Goal: Task Accomplishment & Management: Manage account settings

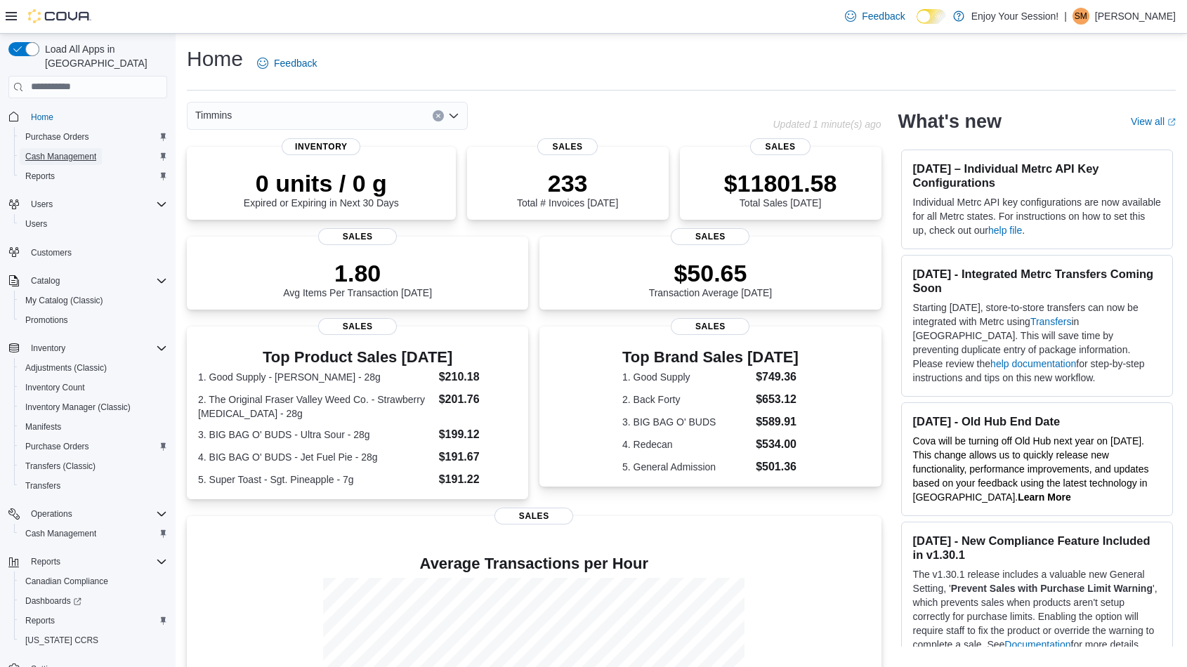
click at [67, 151] on span "Cash Management" at bounding box center [60, 156] width 71 height 11
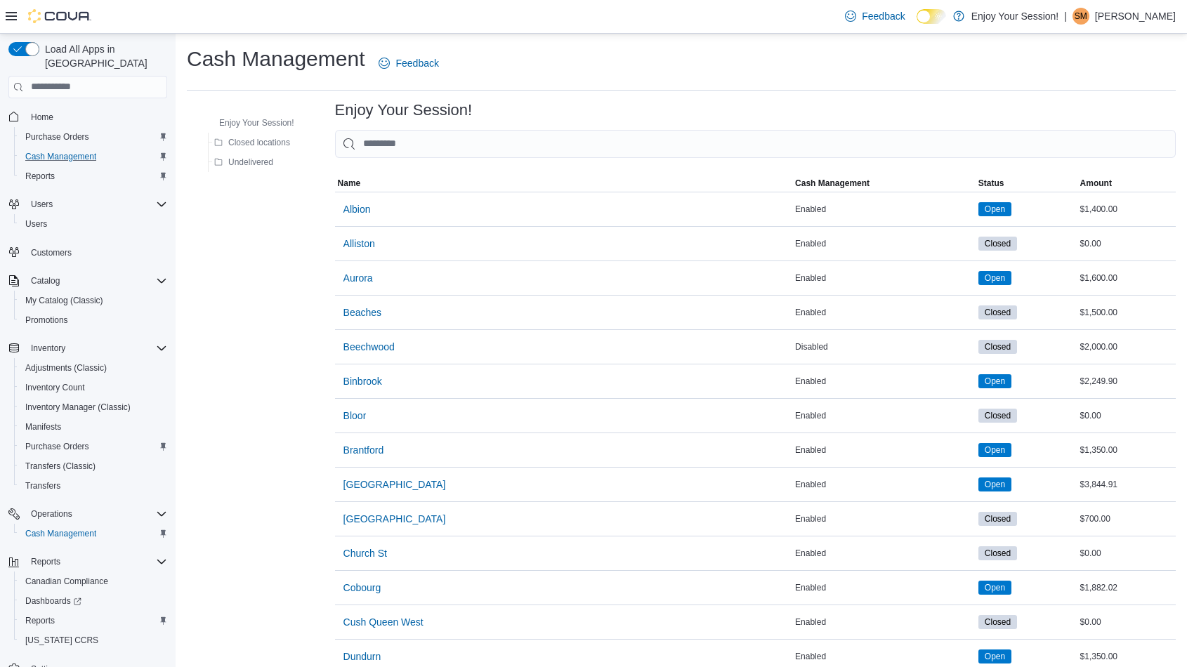
click at [479, 136] on input "This is a search bar. As you type, the results lower in the page will automatic…" at bounding box center [755, 144] width 841 height 28
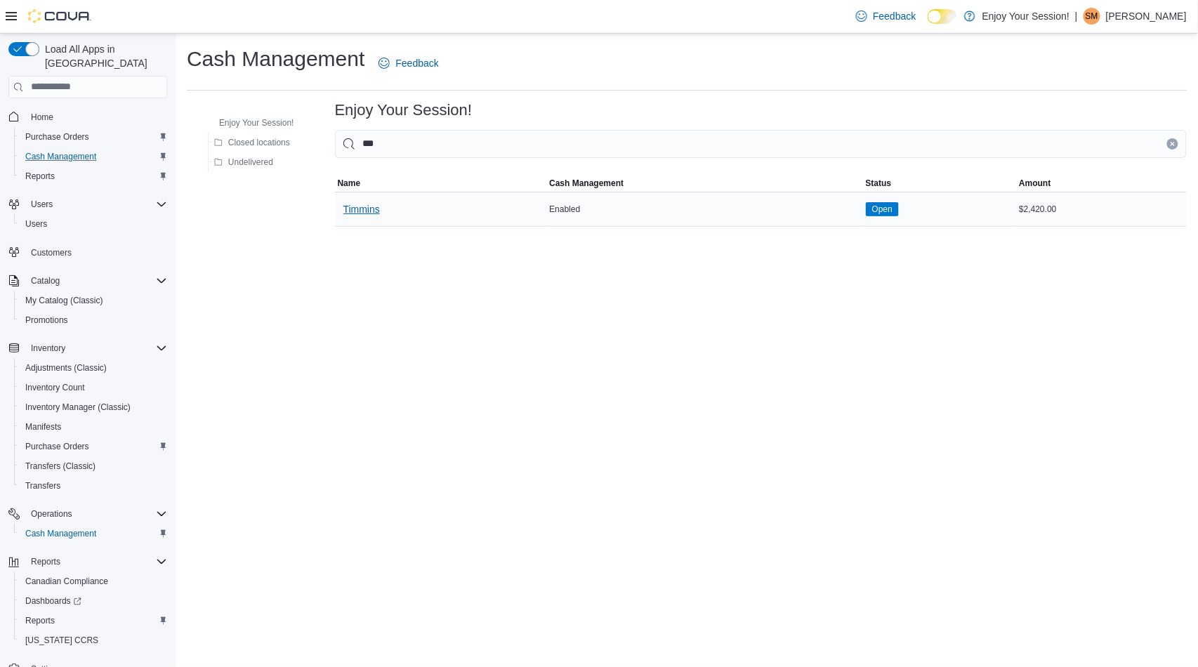
type input "***"
click at [371, 204] on span "Timmins" at bounding box center [361, 209] width 37 height 14
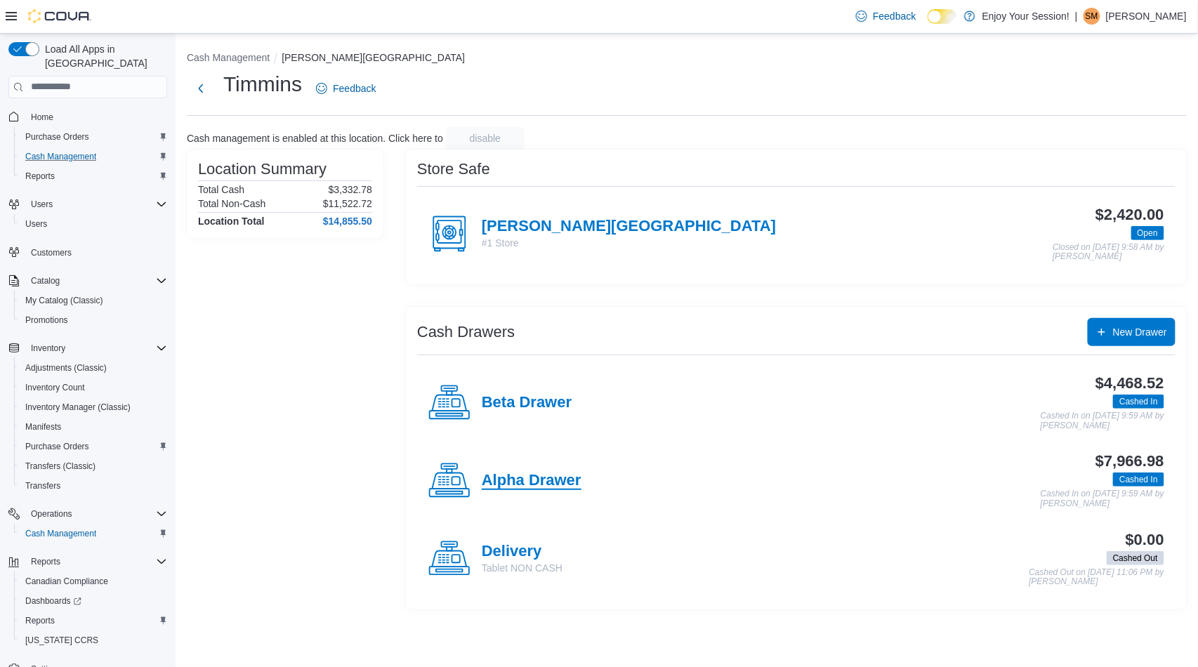
click at [503, 487] on h4 "Alpha Drawer" at bounding box center [532, 481] width 100 height 18
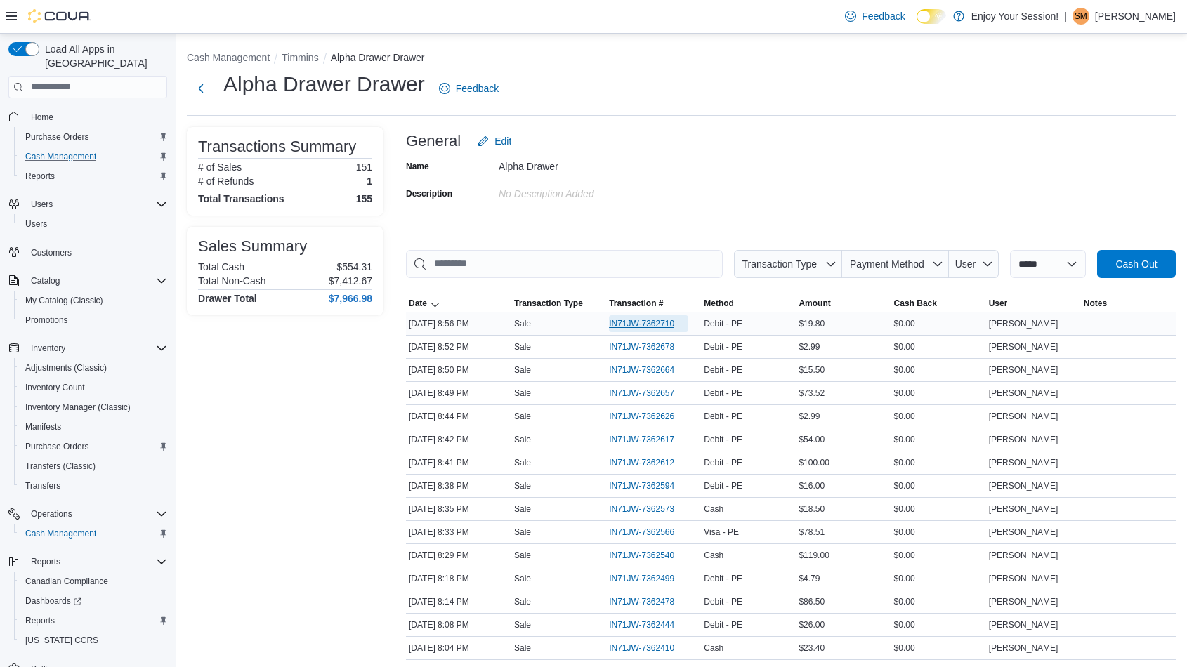
click at [661, 316] on span "IN71JW-7362710" at bounding box center [648, 323] width 79 height 17
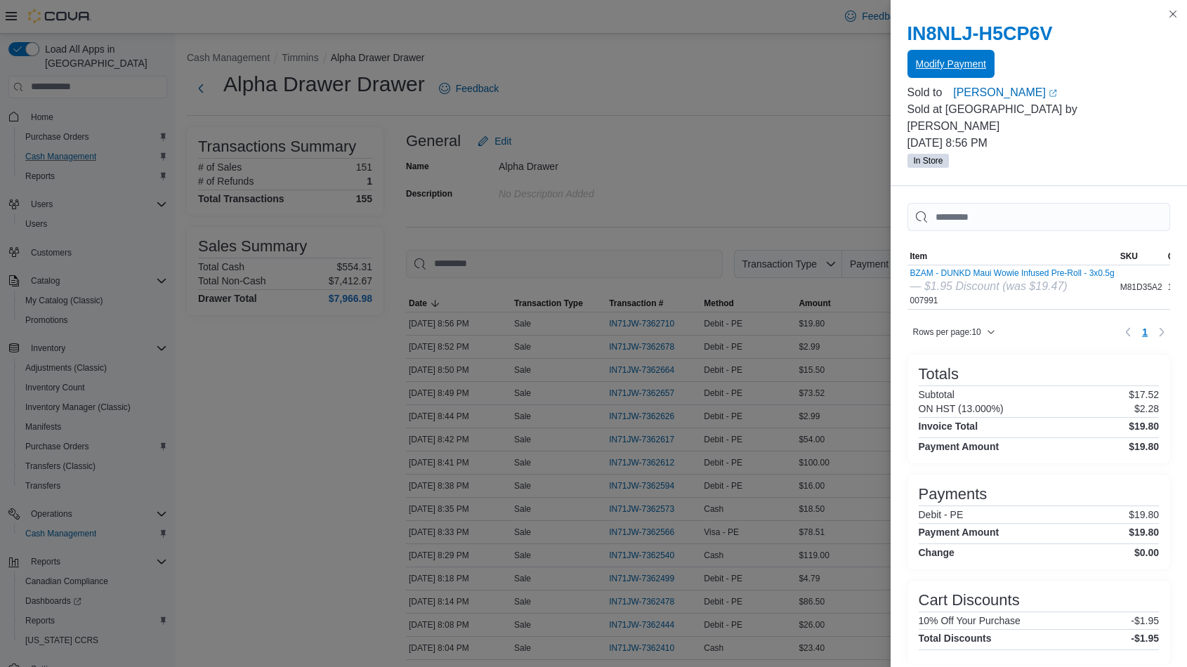
click at [924, 67] on span "Modify Payment" at bounding box center [951, 64] width 70 height 14
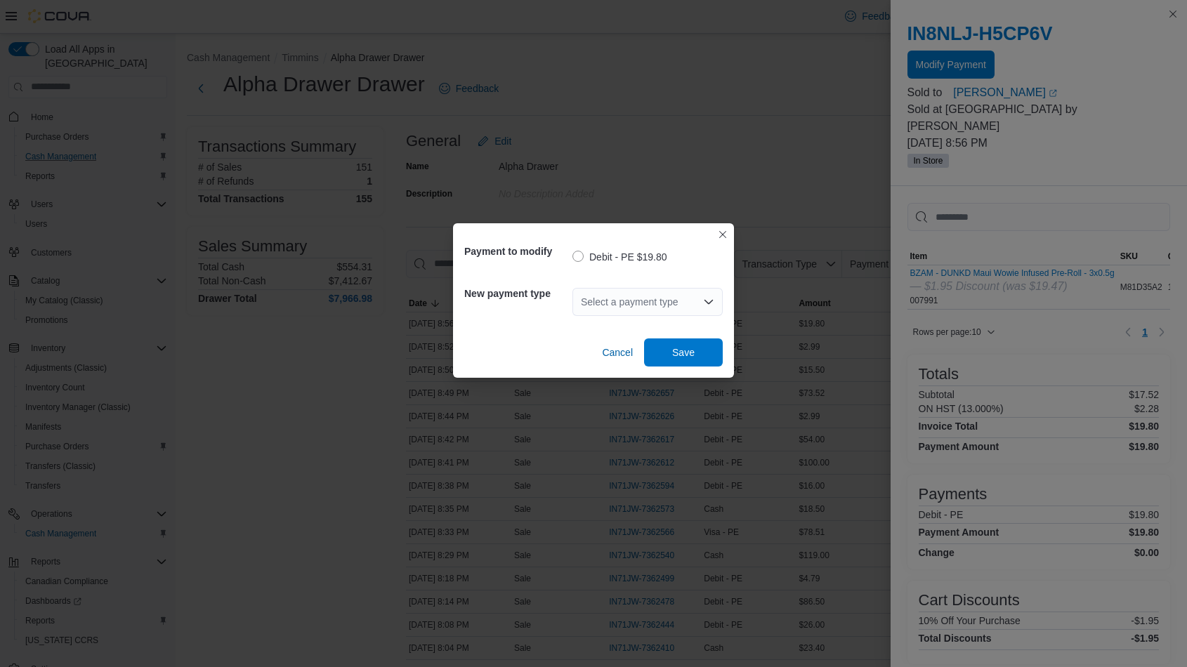
click at [632, 306] on div "Select a payment type" at bounding box center [647, 302] width 150 height 28
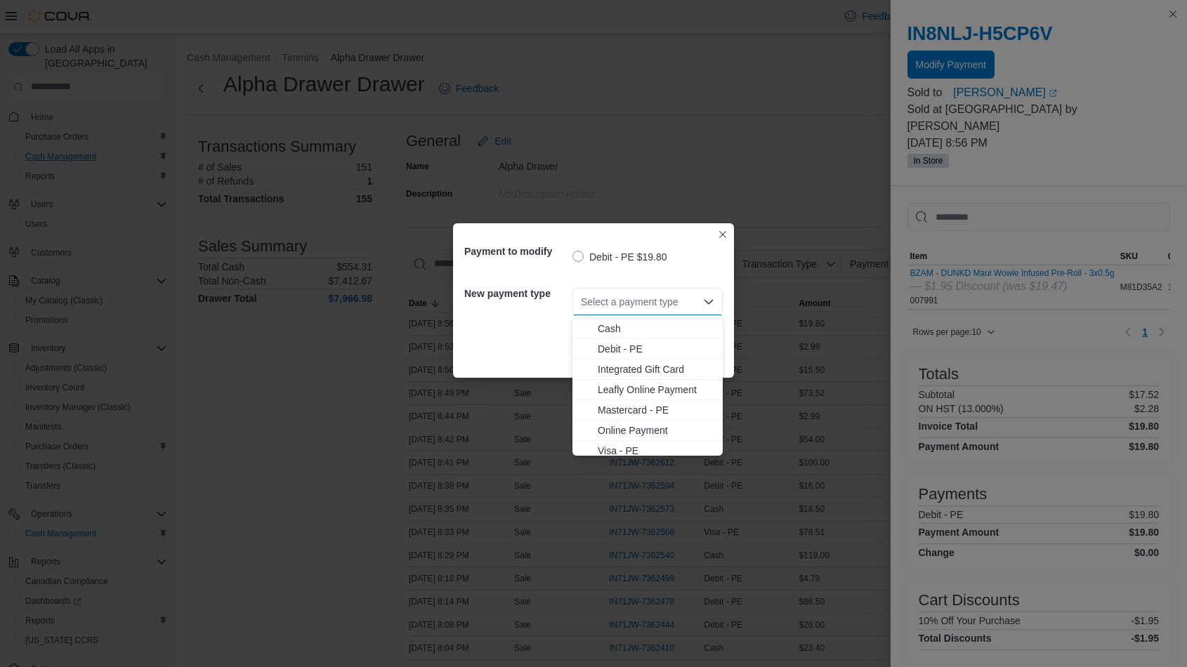
scroll to position [22, 0]
click at [627, 445] on span "Visa - PE" at bounding box center [656, 445] width 117 height 14
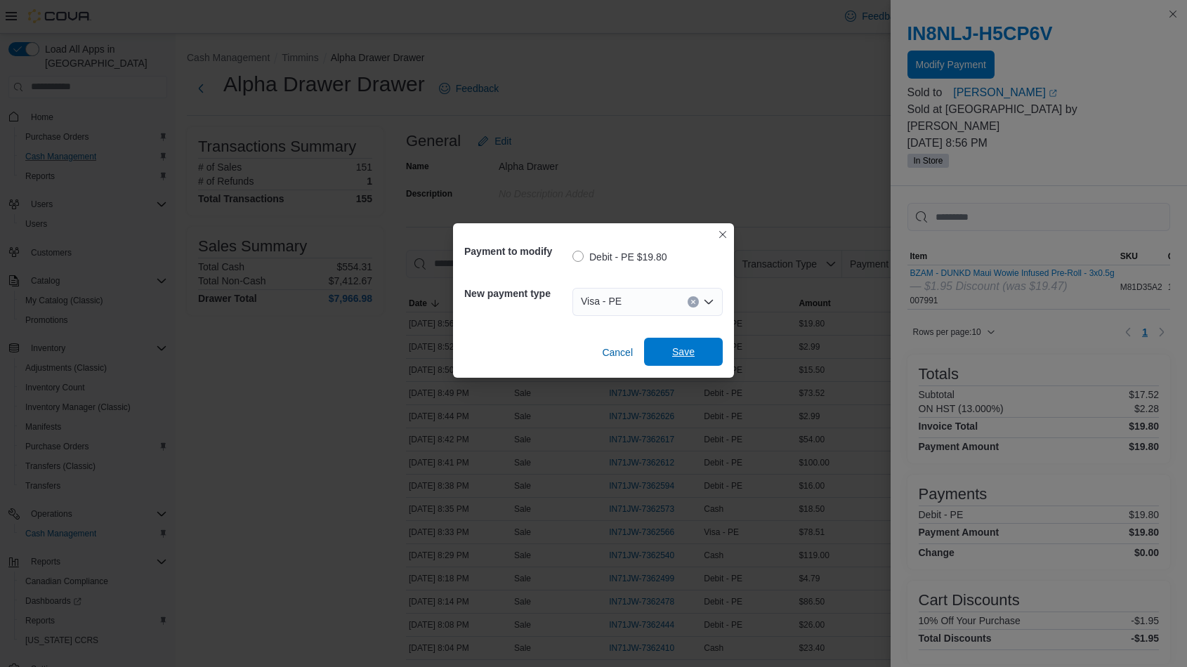
click at [674, 352] on span "Save" at bounding box center [683, 352] width 22 height 14
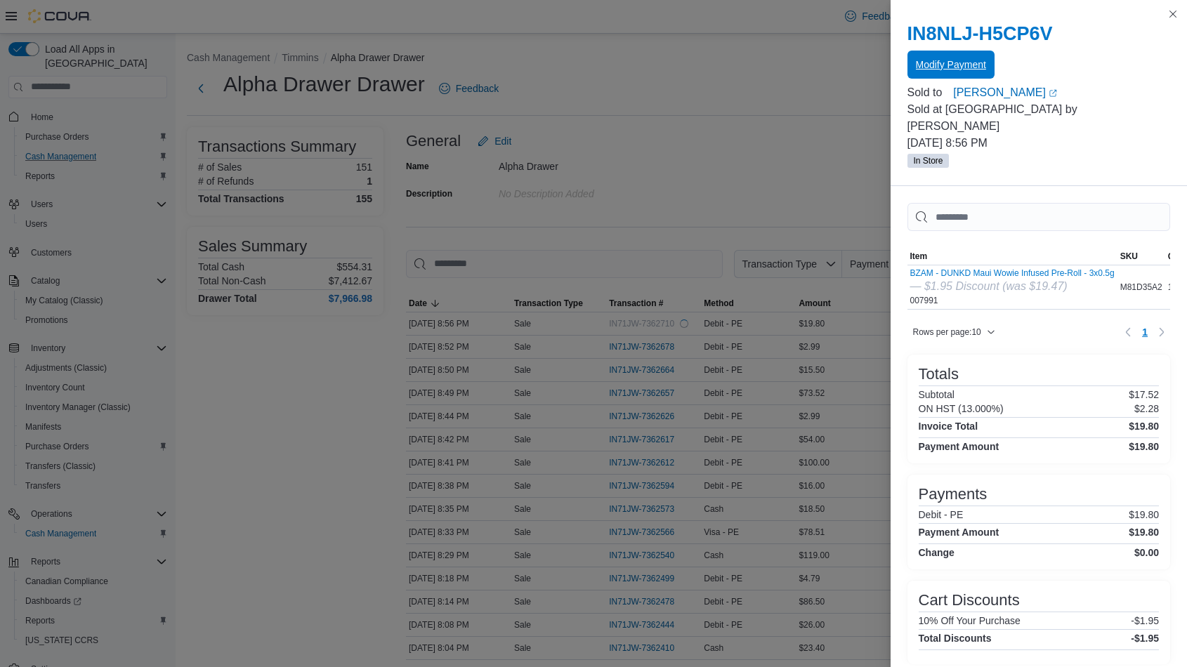
scroll to position [0, 0]
